Goal: Transaction & Acquisition: Purchase product/service

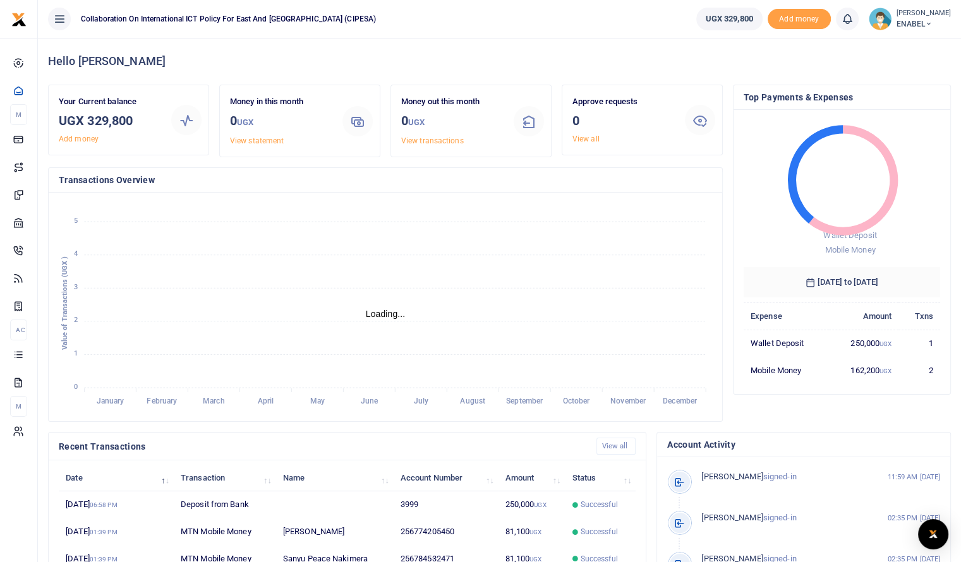
scroll to position [10, 10]
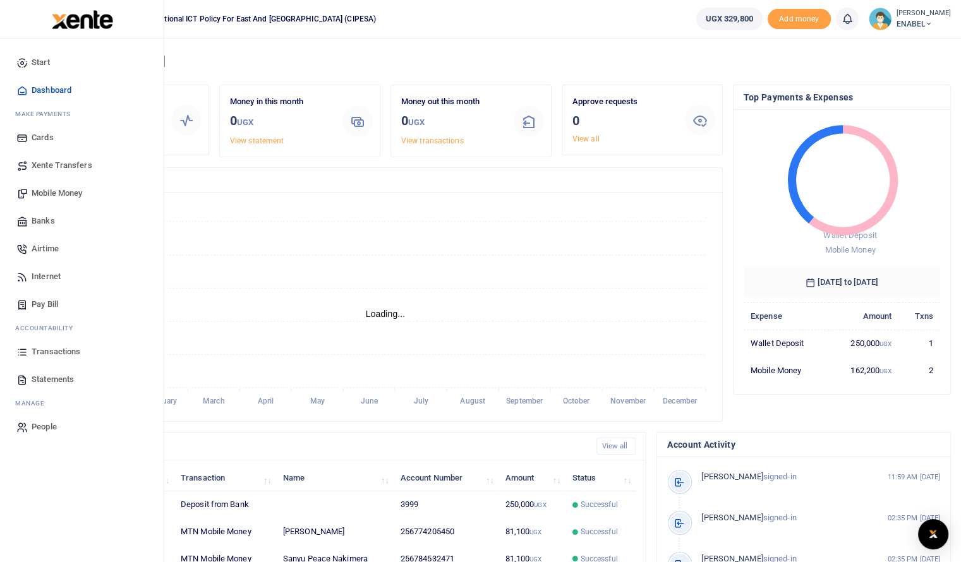
click at [55, 383] on span "Statements" at bounding box center [53, 379] width 42 height 13
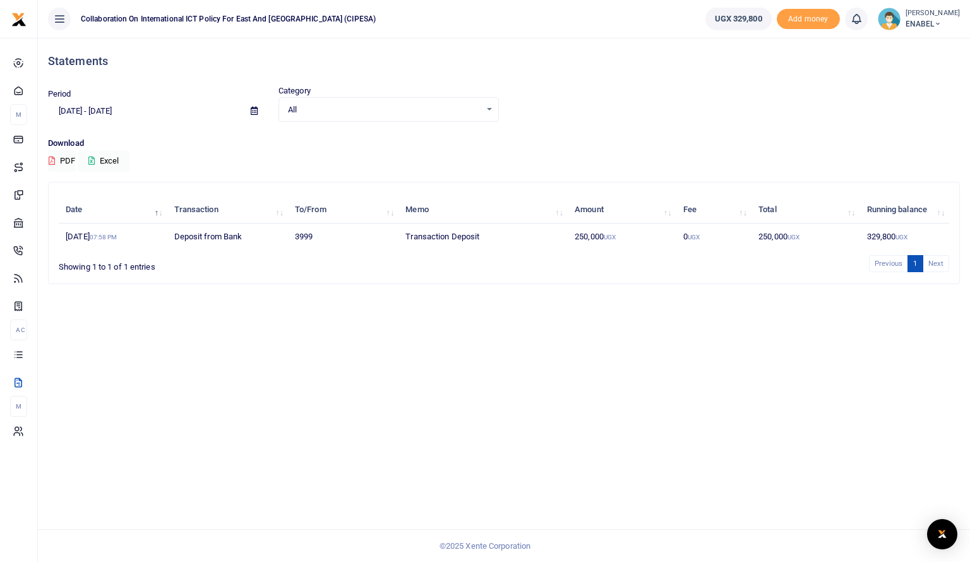
click at [256, 110] on icon at bounding box center [254, 111] width 7 height 8
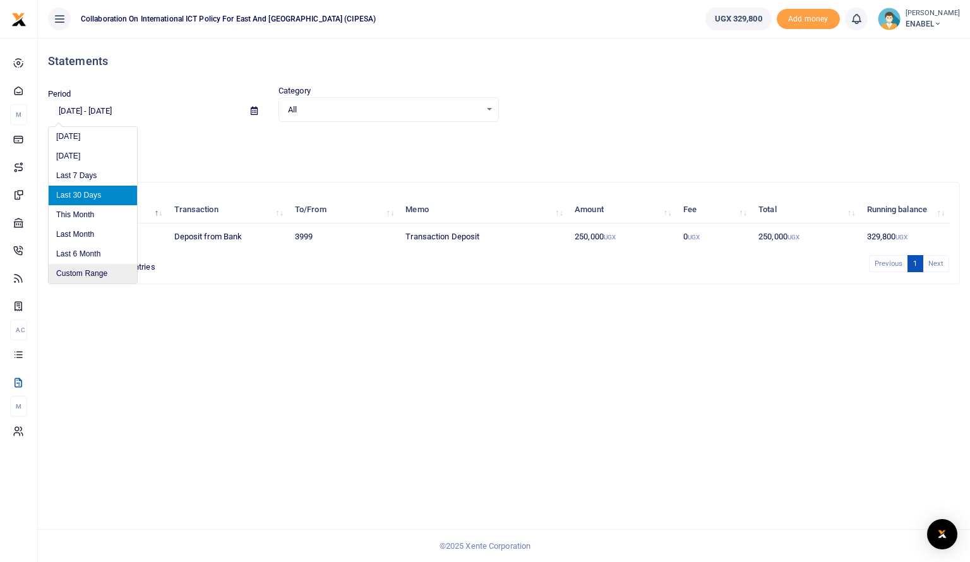
click at [76, 267] on li "Custom Range" at bounding box center [93, 274] width 88 height 20
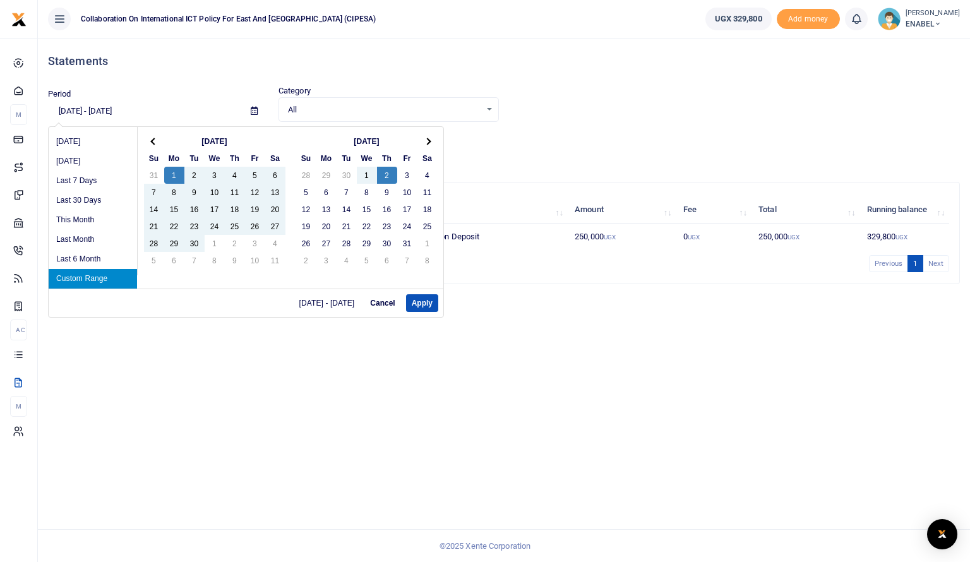
click at [422, 315] on div "09/01/2025 - 10/02/2025 Cancel Apply" at bounding box center [246, 303] width 395 height 28
click at [423, 306] on button "Apply" at bounding box center [422, 303] width 32 height 18
type input "09/01/2025 - 10/02/2025"
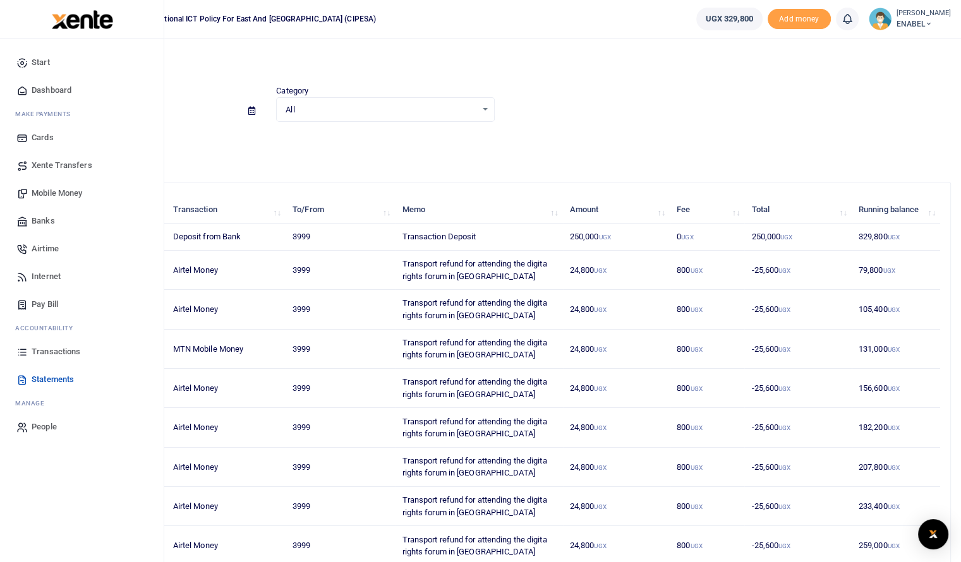
click at [57, 193] on span "Mobile Money" at bounding box center [57, 193] width 51 height 13
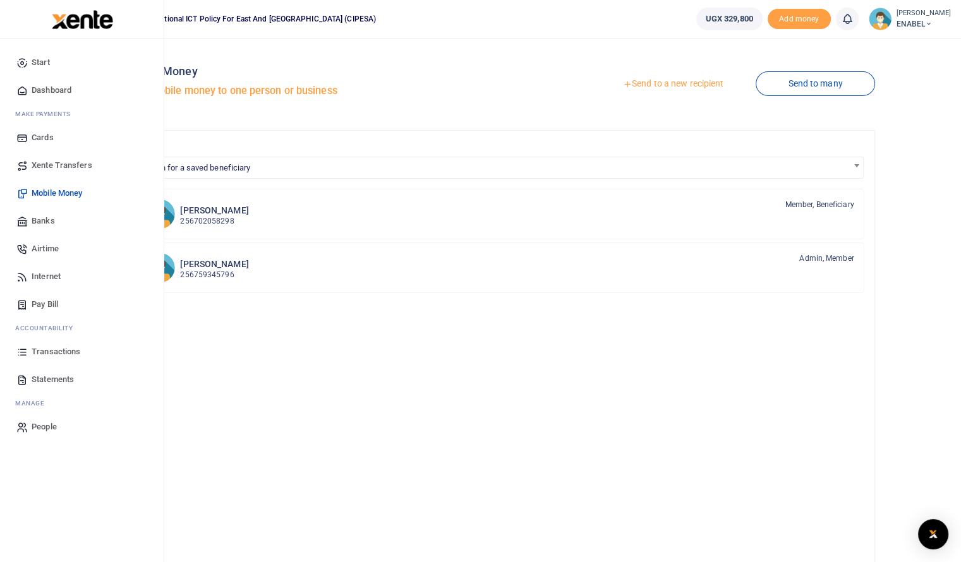
click at [45, 244] on span "Airtime" at bounding box center [45, 249] width 27 height 13
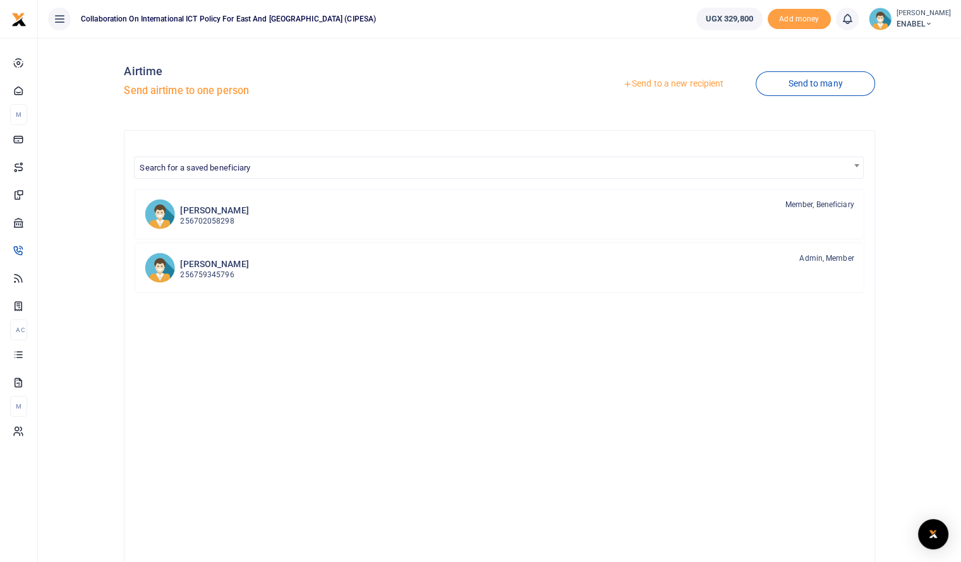
click at [685, 81] on link "Send to a new recipient" at bounding box center [672, 84] width 165 height 23
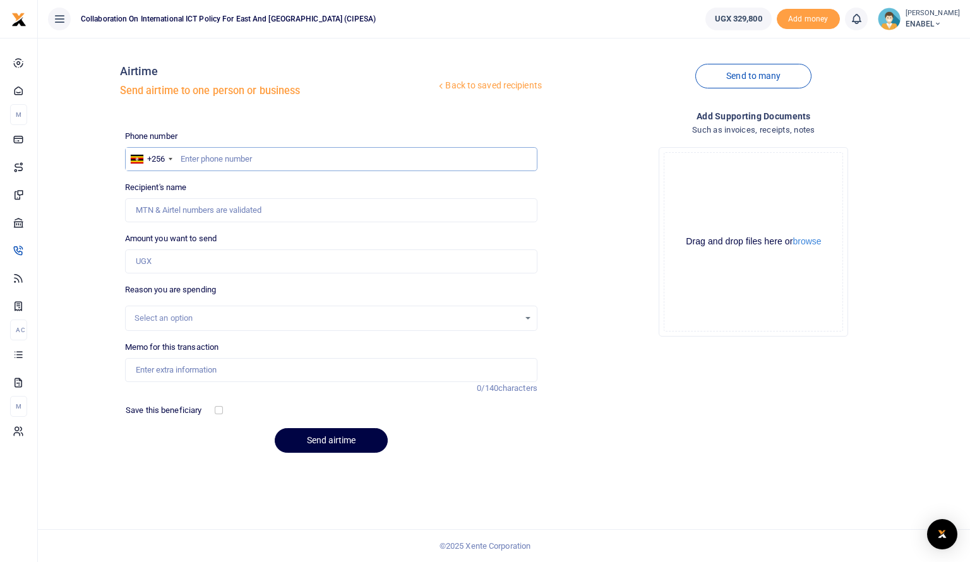
click at [229, 153] on input "text" at bounding box center [331, 159] width 412 height 24
type input "773325435"
type input "Ashnah Kalemera"
type input "773325435"
click at [189, 260] on input "Amount you want to send" at bounding box center [331, 261] width 412 height 24
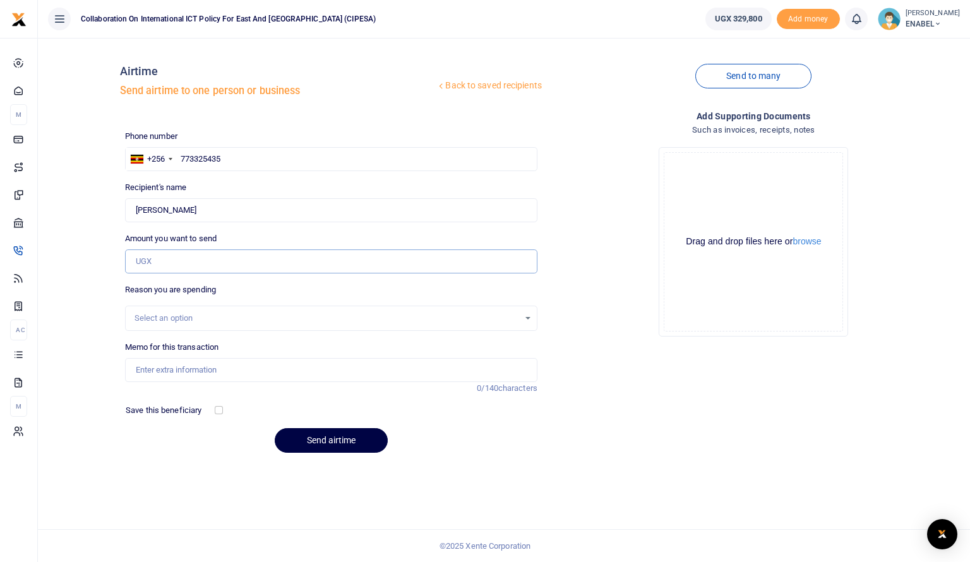
type input "50,000"
click at [189, 316] on div "Select an option" at bounding box center [327, 318] width 385 height 13
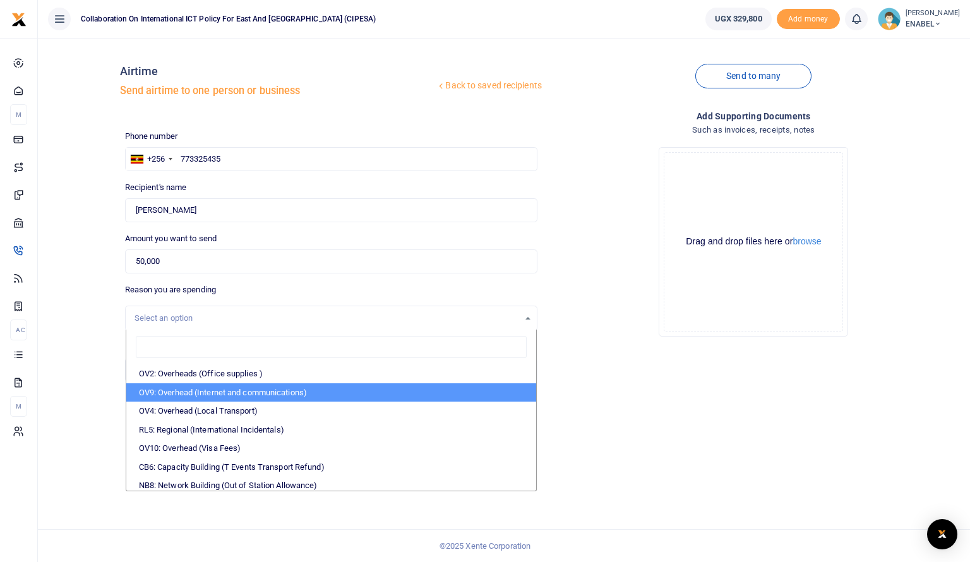
click at [184, 392] on li "OV9: Overhead (Internet and communications)" at bounding box center [331, 392] width 410 height 19
select select "74"
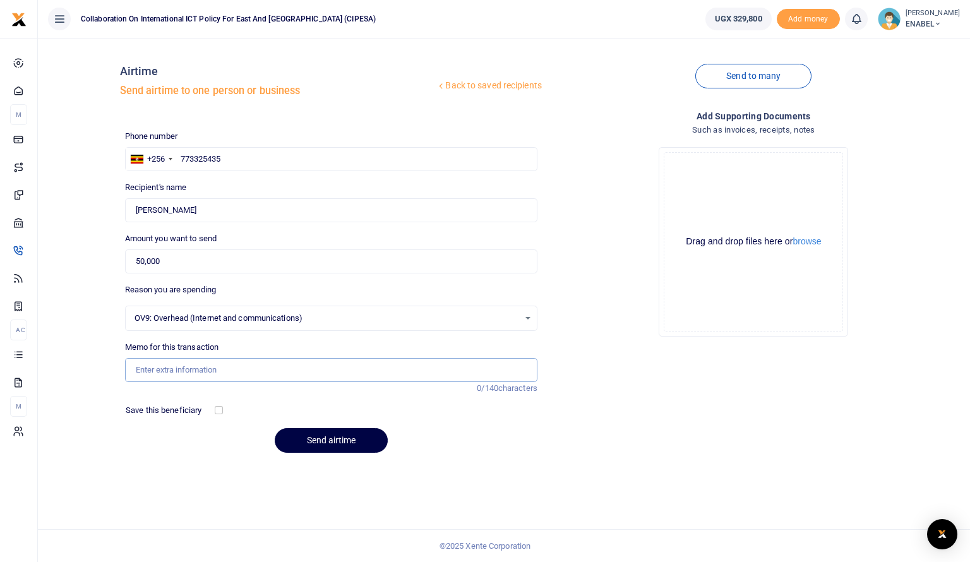
click at [250, 373] on input "Memo for this transaction" at bounding box center [331, 370] width 412 height 24
click at [243, 374] on input "Airtime and Data" at bounding box center [331, 370] width 412 height 24
type input "Airtime and Data support"
click at [338, 440] on button "Send airtime" at bounding box center [331, 440] width 113 height 25
click at [232, 155] on input "text" at bounding box center [331, 159] width 412 height 24
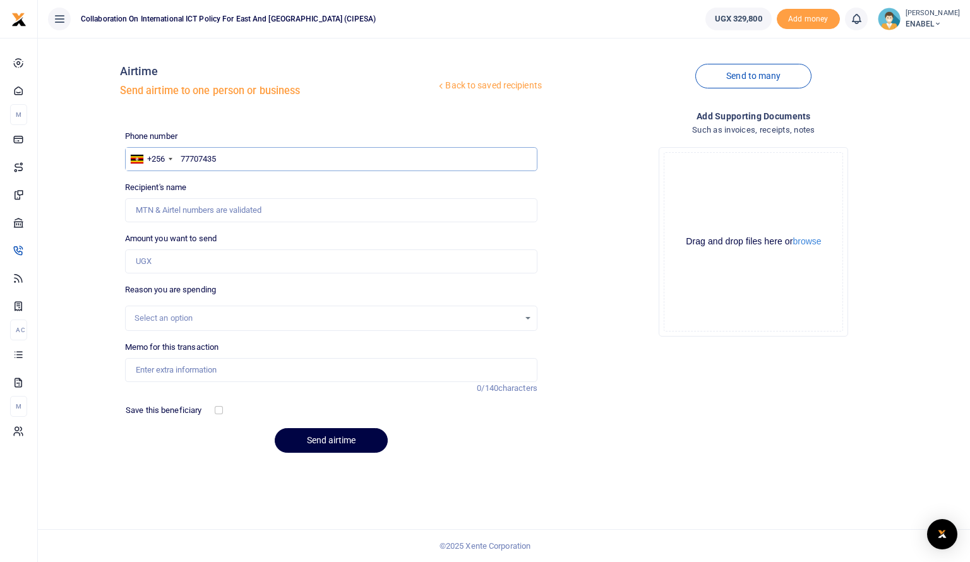
type input "777074359"
type input "Doreen Elizabeth Namuyanja"
type input "777074359"
click at [196, 262] on input "Amount you want to send" at bounding box center [331, 261] width 412 height 24
type input "50,000"
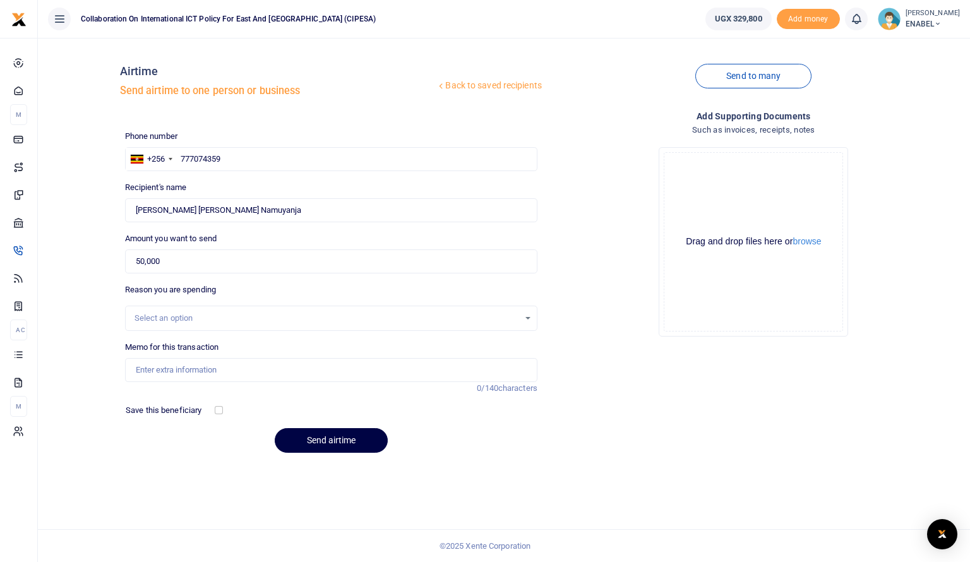
click at [203, 321] on div "Select an option" at bounding box center [327, 318] width 385 height 13
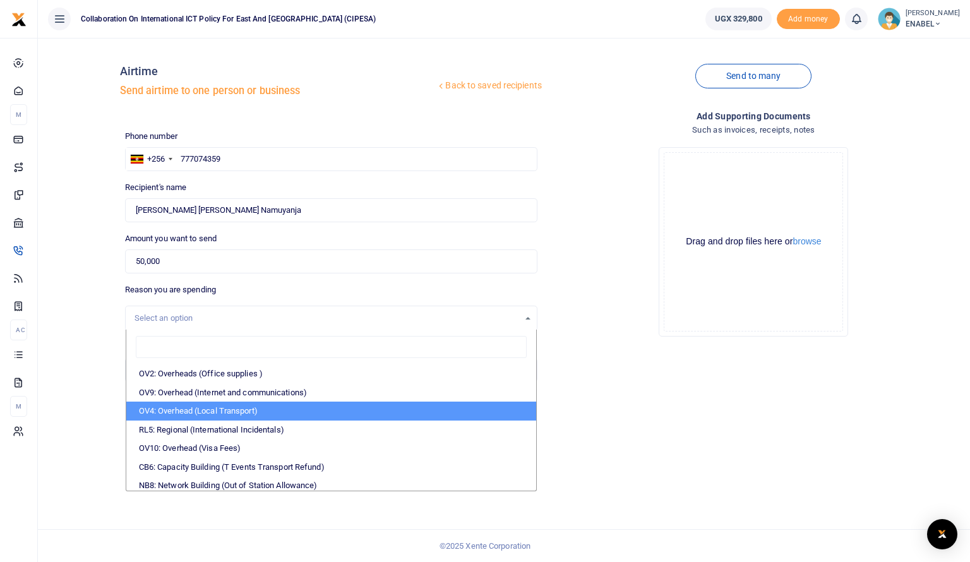
click at [185, 406] on li "OV4: Overhead (Local Transport)" at bounding box center [331, 411] width 410 height 19
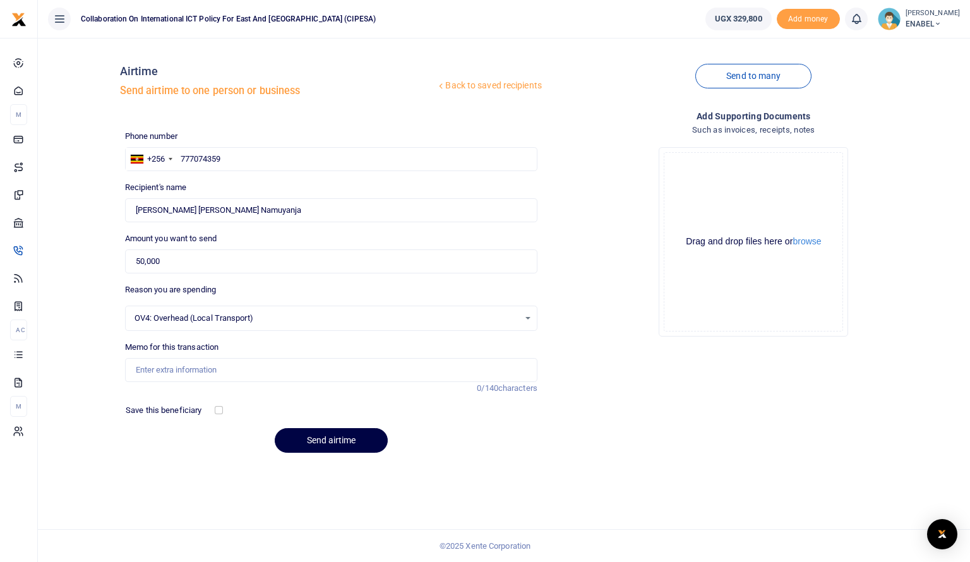
click at [240, 313] on span "OV4: Overhead (Local Transport)" at bounding box center [327, 318] width 385 height 13
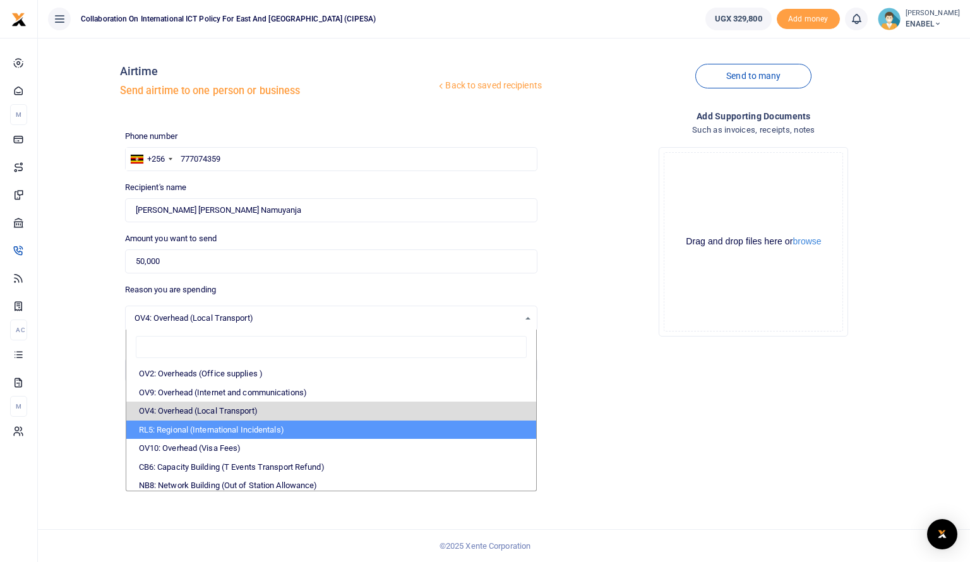
click at [188, 434] on li "RL5: Regional (International Incidentals)" at bounding box center [331, 430] width 410 height 19
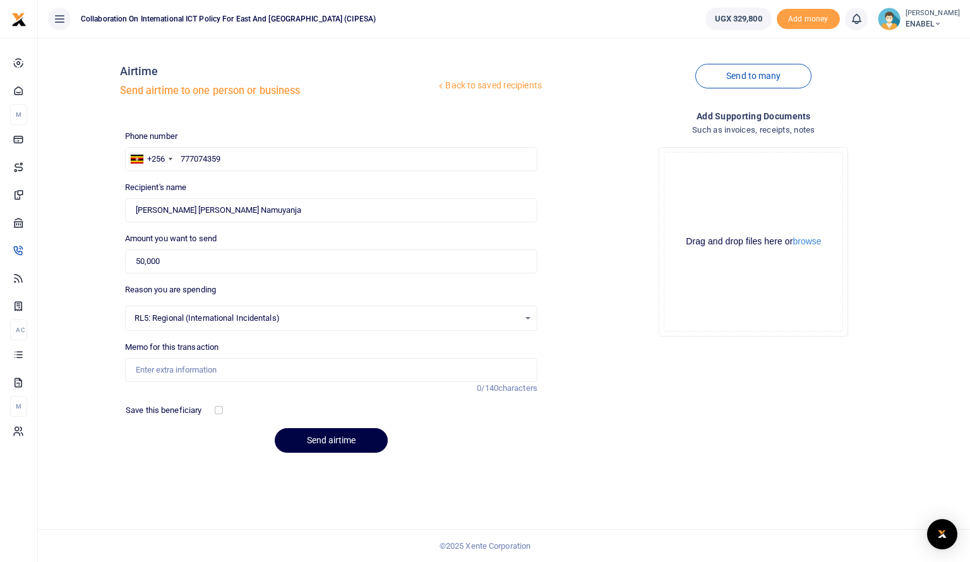
click at [531, 318] on div "RL5: Regional (International Incidentals) Select an option" at bounding box center [331, 318] width 411 height 14
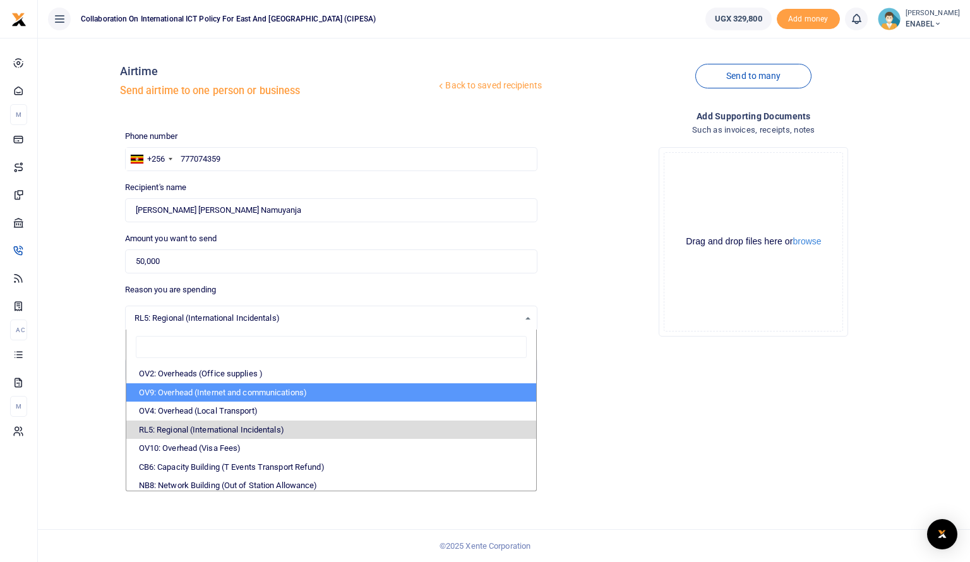
click at [191, 392] on li "OV9: Overhead (Internet and communications)" at bounding box center [331, 392] width 410 height 19
select select "74"
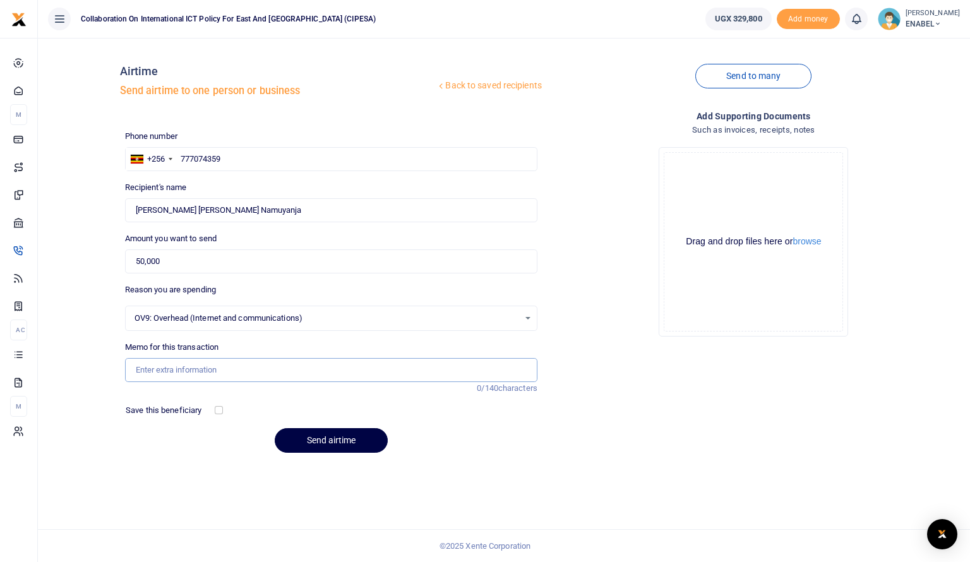
click at [253, 376] on input "Memo for this transaction" at bounding box center [331, 370] width 412 height 24
type input "Airtime and Data"
click at [331, 443] on button "Send airtime" at bounding box center [331, 440] width 113 height 25
click at [234, 155] on div at bounding box center [485, 281] width 970 height 562
click at [232, 156] on input "text" at bounding box center [331, 159] width 412 height 24
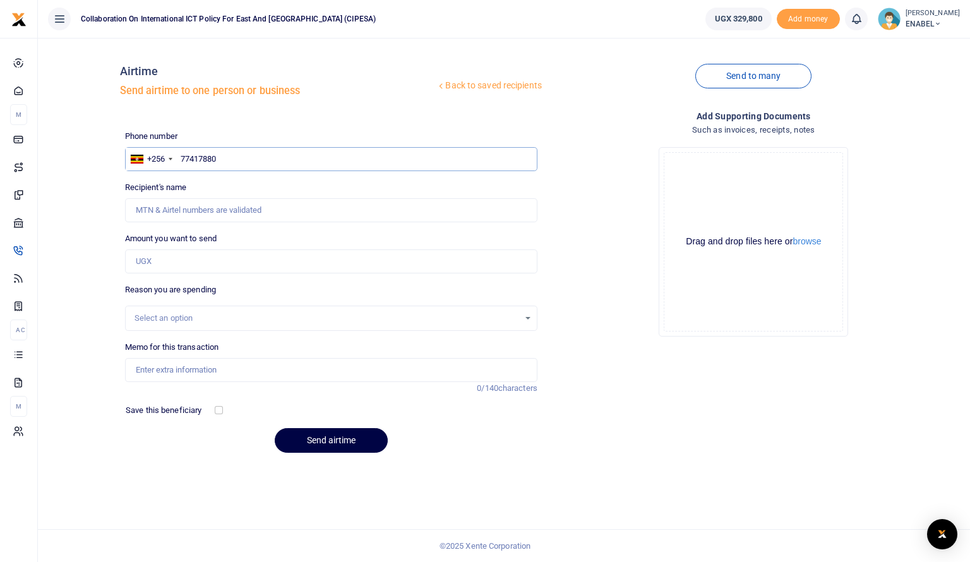
type input "774178804"
type input "[PERSON_NAME]"
type input "774178804"
click at [191, 261] on input "Amount you want to send" at bounding box center [331, 261] width 412 height 24
type input "50,000"
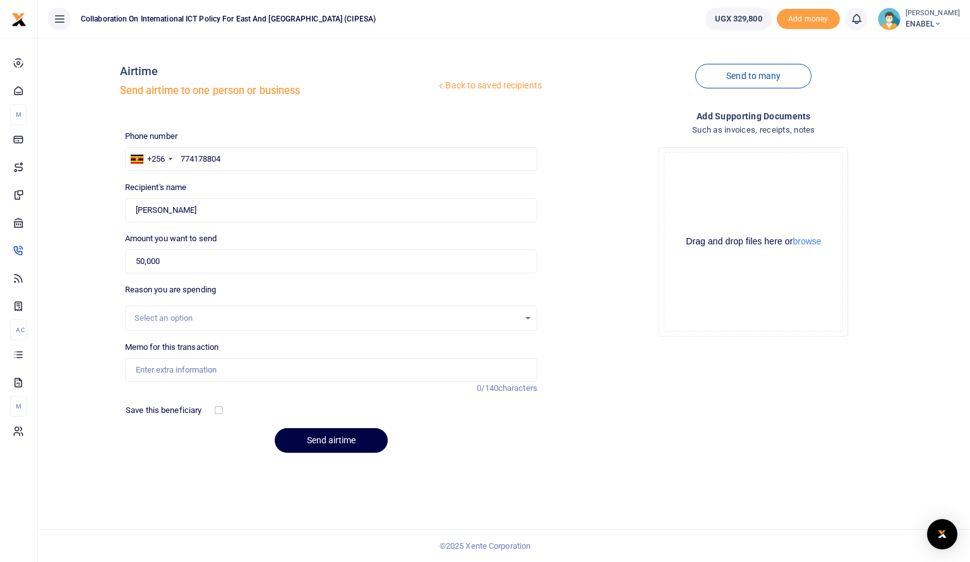
click at [211, 321] on div "Select an option" at bounding box center [327, 318] width 385 height 13
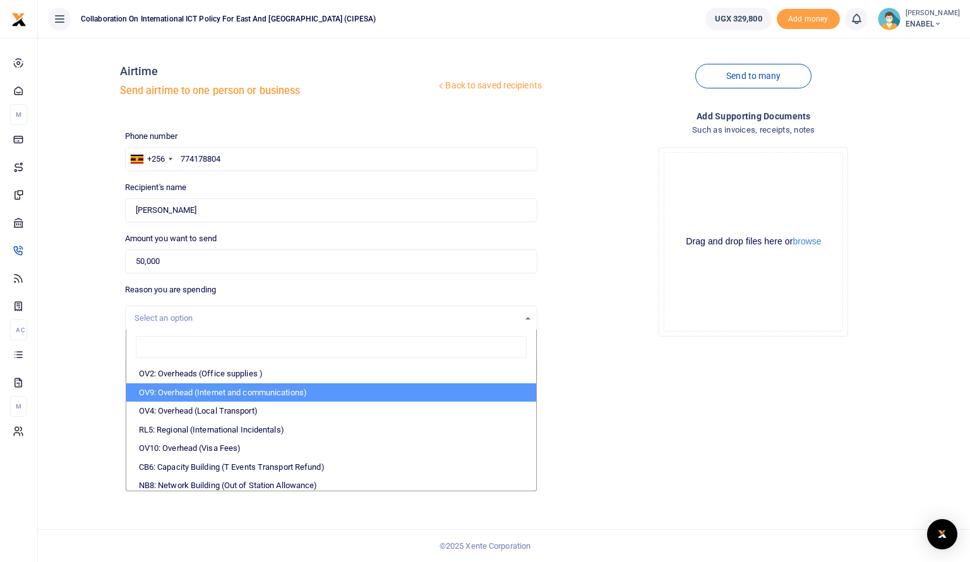
click at [180, 387] on li "OV9: Overhead (Internet and communications)" at bounding box center [331, 392] width 410 height 19
select select "74"
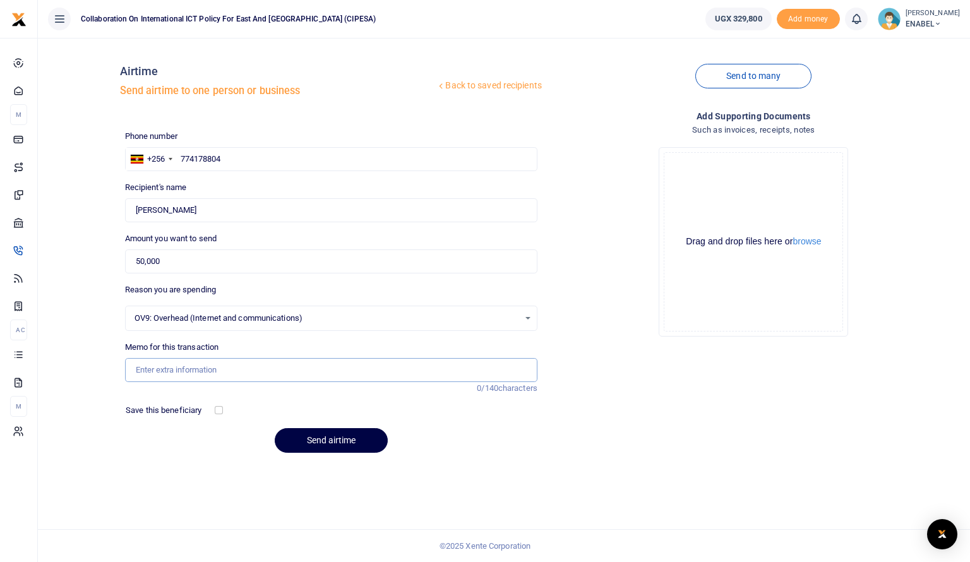
click at [186, 364] on input "Memo for this transaction" at bounding box center [331, 370] width 412 height 24
type input "Airtime and Data"
click at [332, 446] on button "Send airtime" at bounding box center [331, 440] width 113 height 25
click at [220, 159] on input "text" at bounding box center [331, 159] width 412 height 24
type input "702793532"
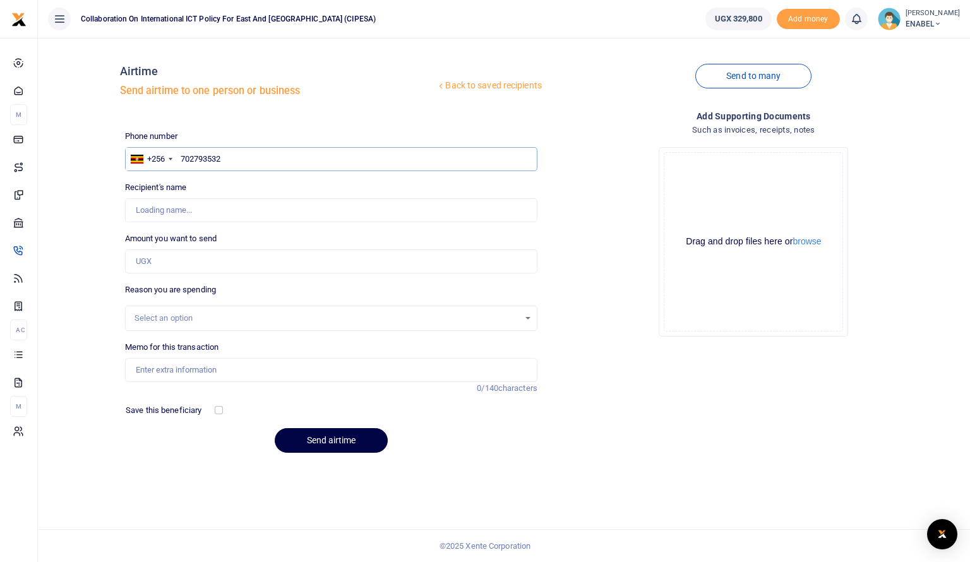
type input "Badru Walusansa"
type input "702793532"
click at [185, 268] on input "Amount you want to send" at bounding box center [331, 261] width 412 height 24
type input "50,000"
click at [210, 318] on div "Select an option" at bounding box center [327, 318] width 385 height 13
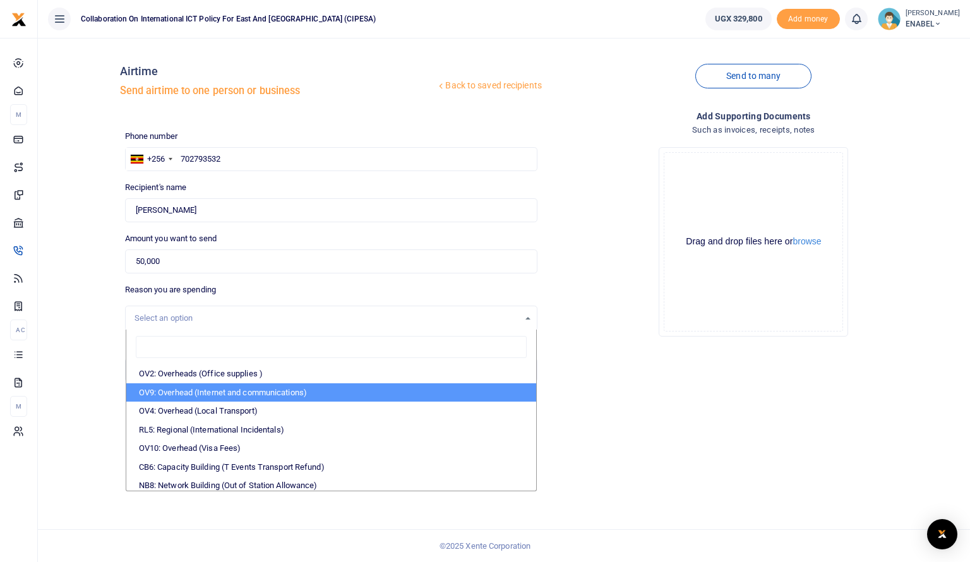
click at [223, 393] on li "OV9: Overhead (Internet and communications)" at bounding box center [331, 392] width 410 height 19
select select "74"
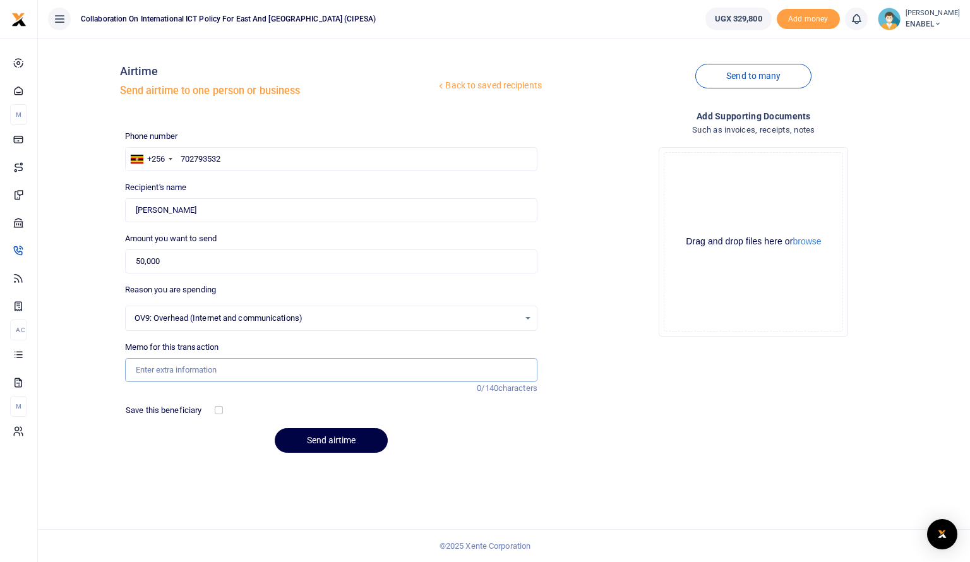
click at [221, 374] on input "Memo for this transaction" at bounding box center [331, 370] width 412 height 24
type input "Airtime and Data"
click at [322, 441] on button "Send airtime" at bounding box center [331, 440] width 113 height 25
click at [228, 155] on input "text" at bounding box center [331, 159] width 412 height 24
type input "772073255"
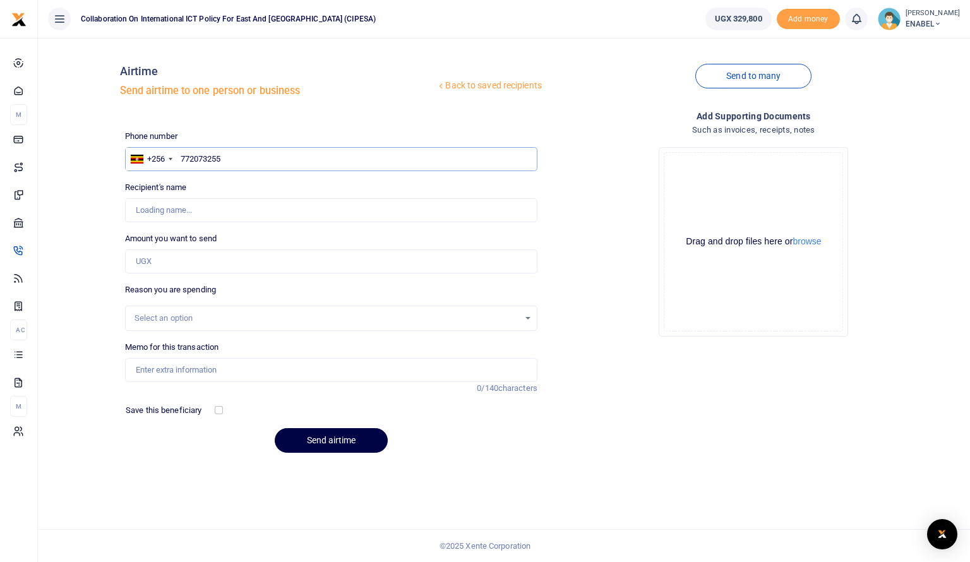
type input "[PERSON_NAME]"
type input "772073255"
click at [184, 260] on input "Amount you want to send" at bounding box center [331, 261] width 412 height 24
type input "50,000"
click at [202, 316] on div "Select an option" at bounding box center [327, 318] width 385 height 13
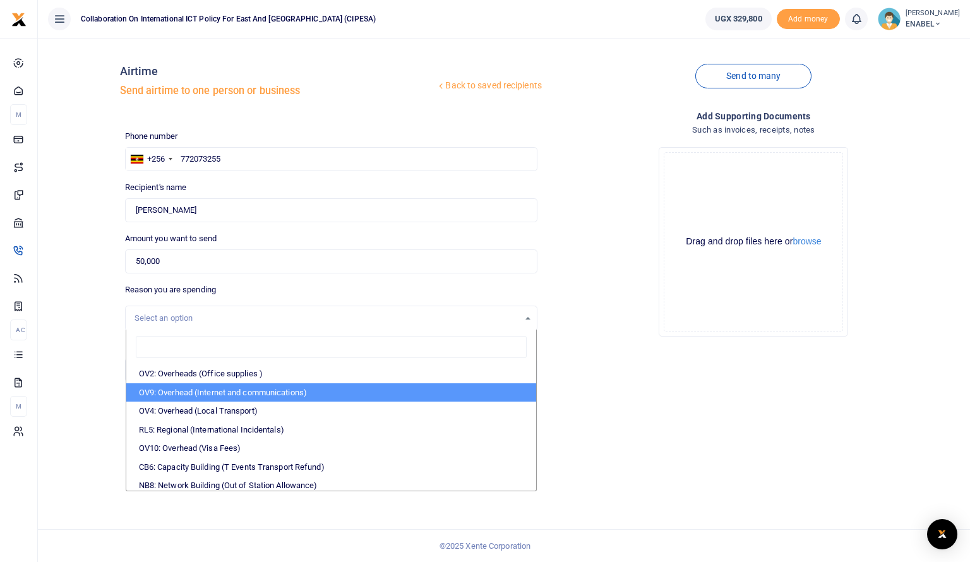
click at [220, 386] on li "OV9: Overhead (Internet and communications)" at bounding box center [331, 392] width 410 height 19
select select "74"
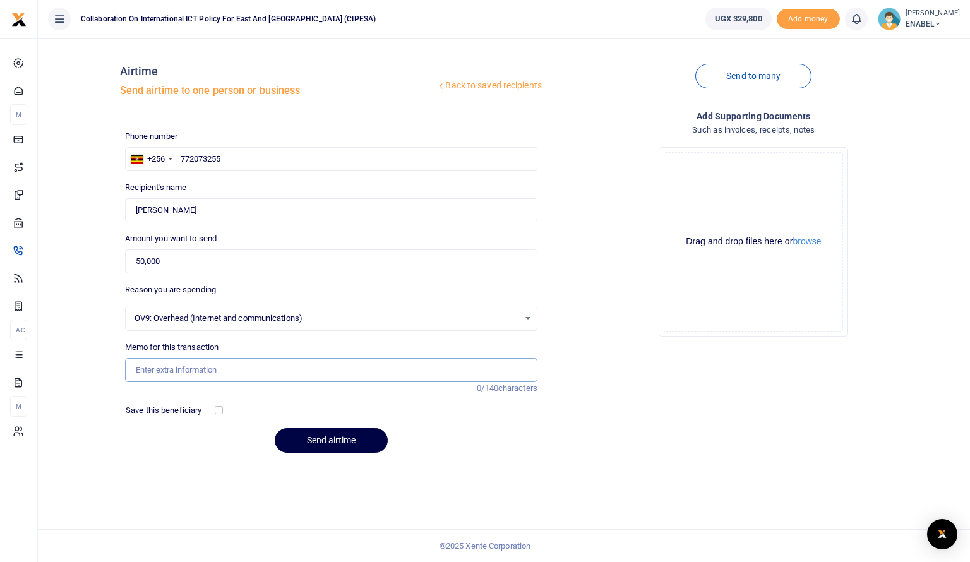
click at [205, 372] on input "Memo for this transaction" at bounding box center [331, 370] width 412 height 24
type input "Airtime and Data"
click at [344, 441] on button "Send airtime" at bounding box center [331, 440] width 113 height 25
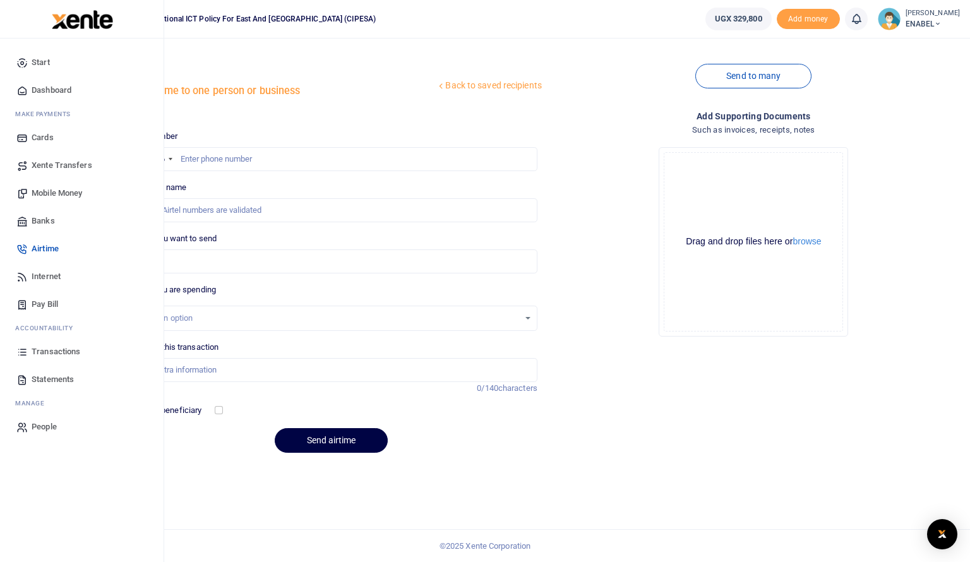
click at [54, 89] on span "Dashboard" at bounding box center [52, 90] width 40 height 13
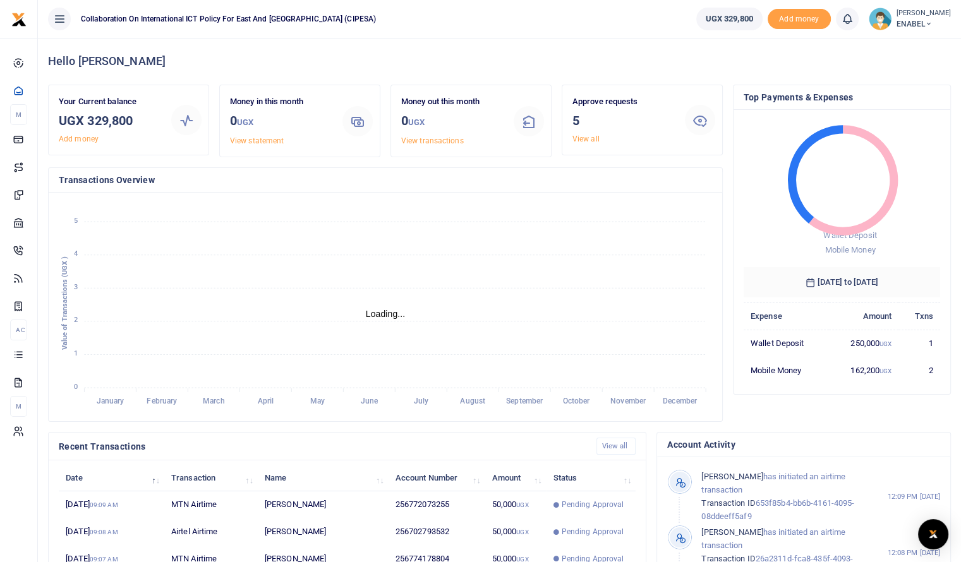
scroll to position [10, 10]
